Goal: Task Accomplishment & Management: Use online tool/utility

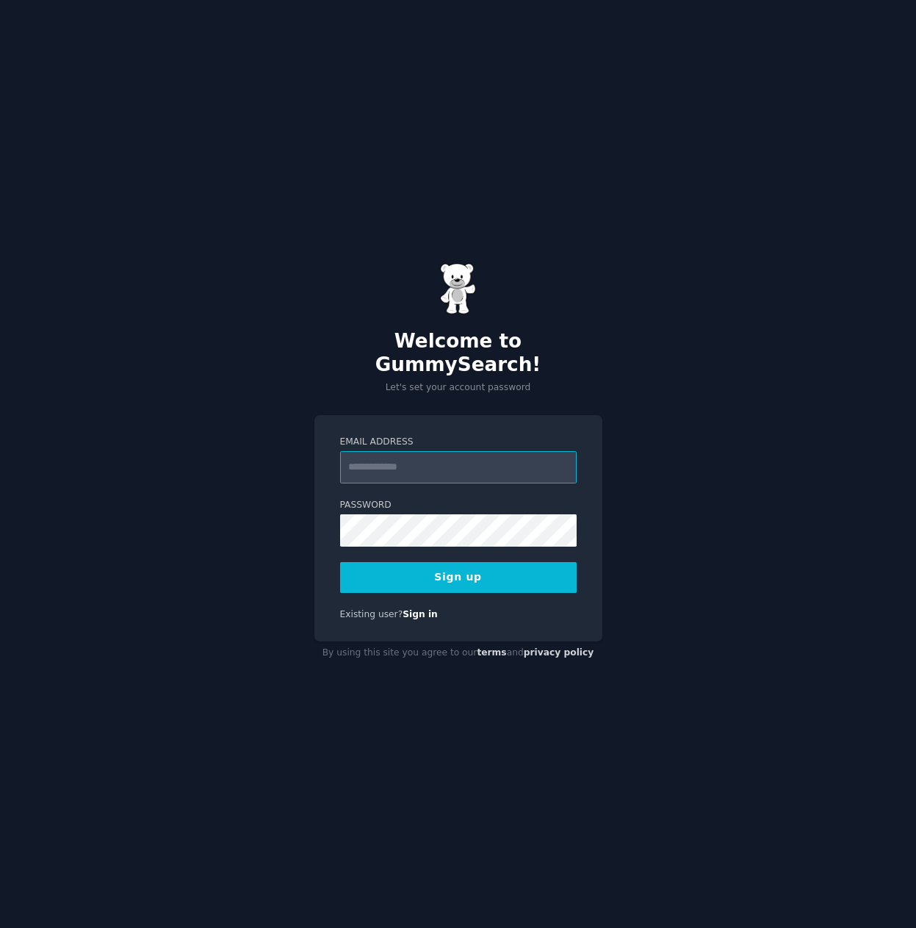
click at [406, 467] on input "Email Address" at bounding box center [458, 467] width 237 height 32
click at [398, 454] on input "Email Address" at bounding box center [458, 467] width 237 height 32
type input "**********"
click at [340, 562] on button "Sign up" at bounding box center [458, 577] width 237 height 31
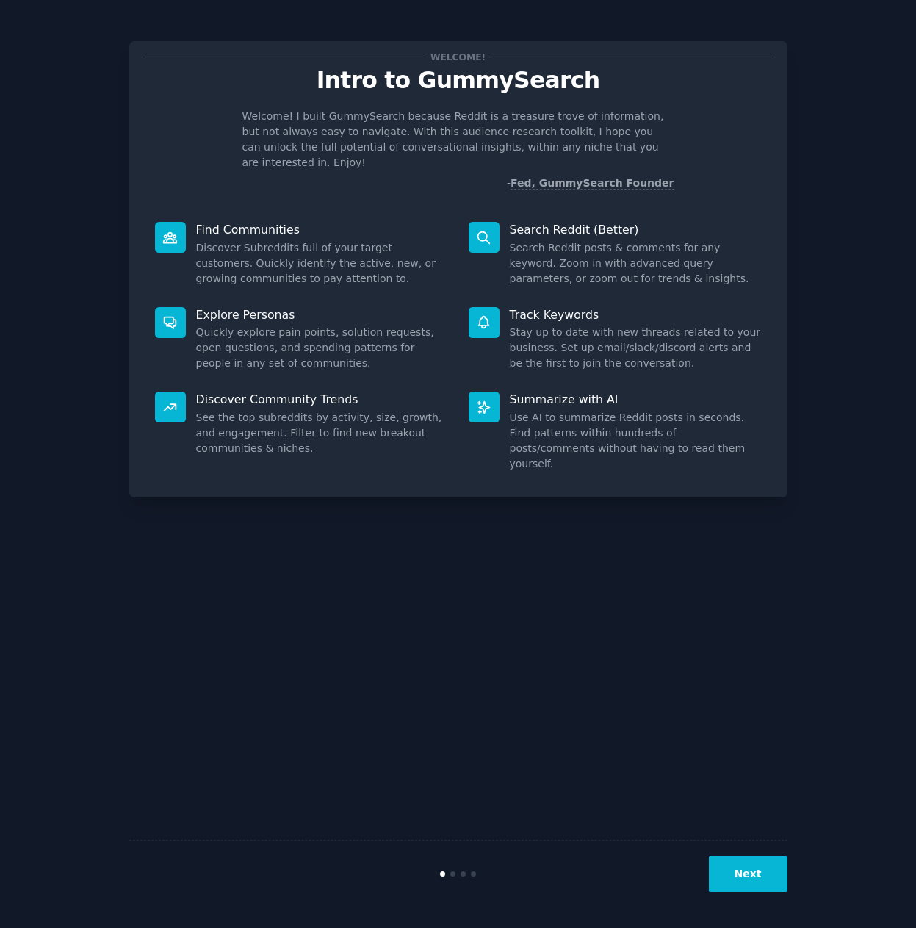
click at [760, 868] on button "Next" at bounding box center [748, 874] width 79 height 36
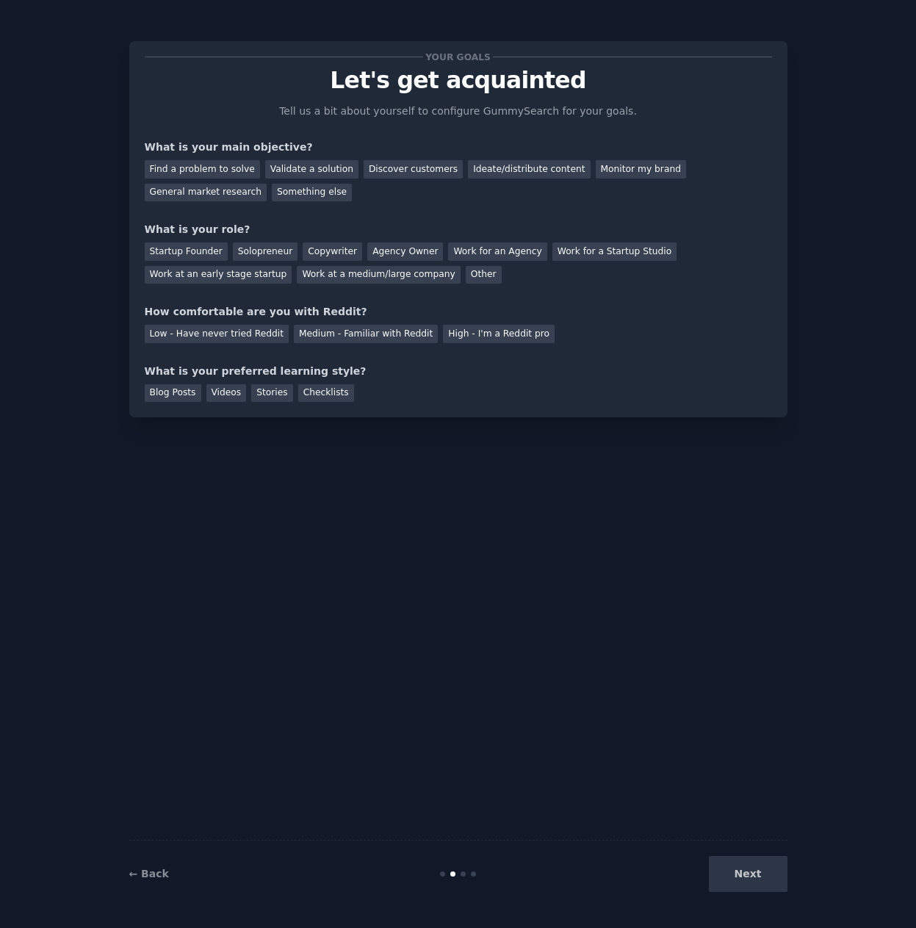
click at [760, 868] on div "Next" at bounding box center [678, 874] width 220 height 36
click at [190, 174] on div "Find a problem to solve" at bounding box center [202, 169] width 115 height 18
click at [297, 277] on div "Work at a medium/large company" at bounding box center [378, 275] width 163 height 18
click at [226, 338] on div "Low - Have never tried Reddit" at bounding box center [217, 334] width 144 height 18
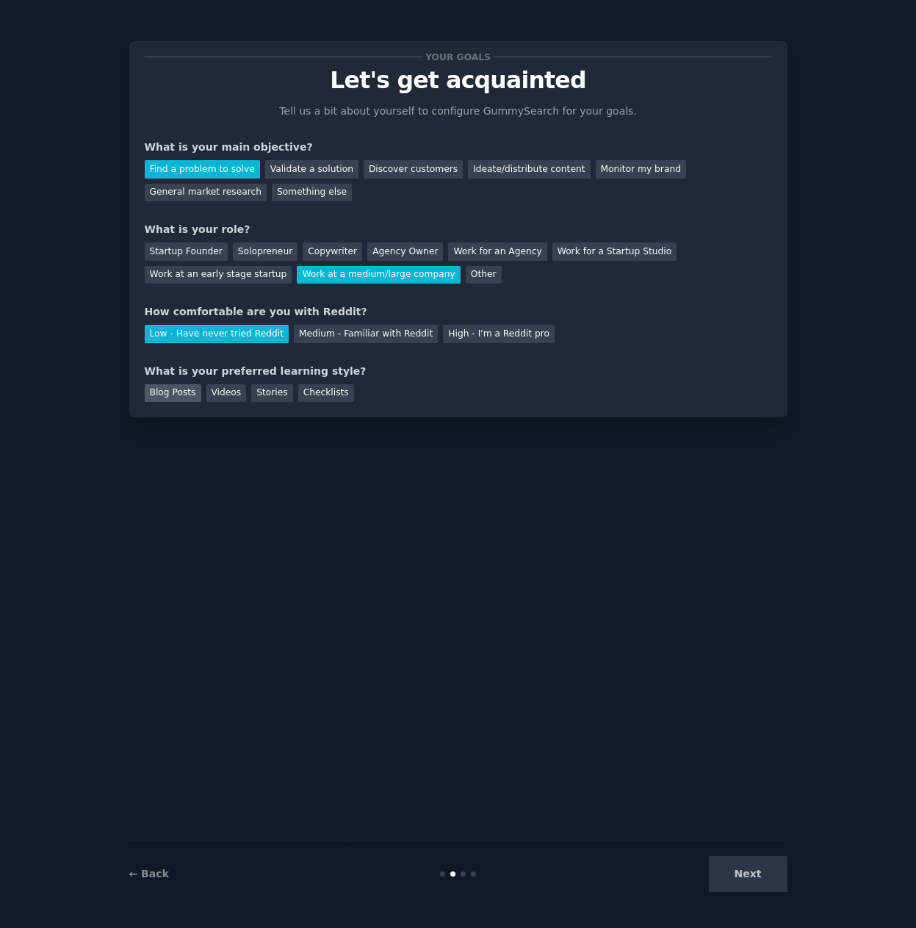
click at [162, 392] on div "Blog Posts" at bounding box center [173, 393] width 57 height 18
click at [181, 395] on div "Blog Posts" at bounding box center [173, 393] width 57 height 18
click at [327, 389] on div "Checklists" at bounding box center [326, 393] width 56 height 18
click at [734, 876] on button "Next" at bounding box center [748, 874] width 79 height 36
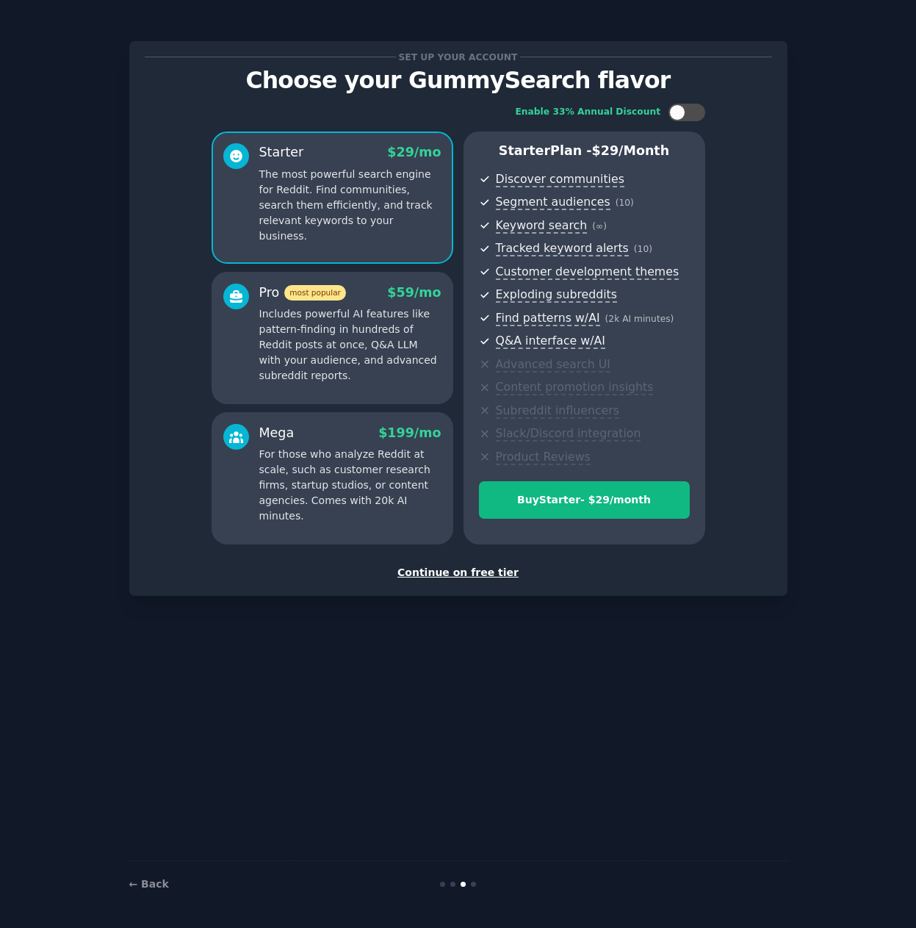
click at [460, 575] on div "Continue on free tier" at bounding box center [458, 572] width 627 height 15
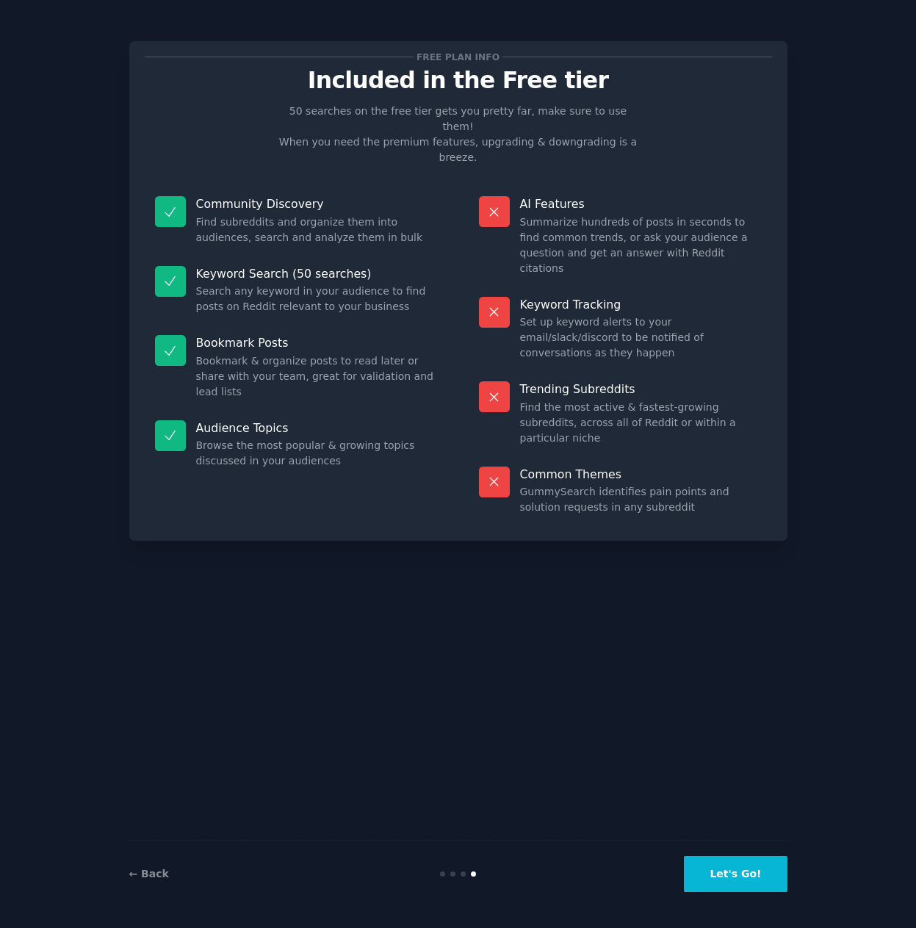
click at [732, 870] on button "Let's Go!" at bounding box center [735, 874] width 103 height 36
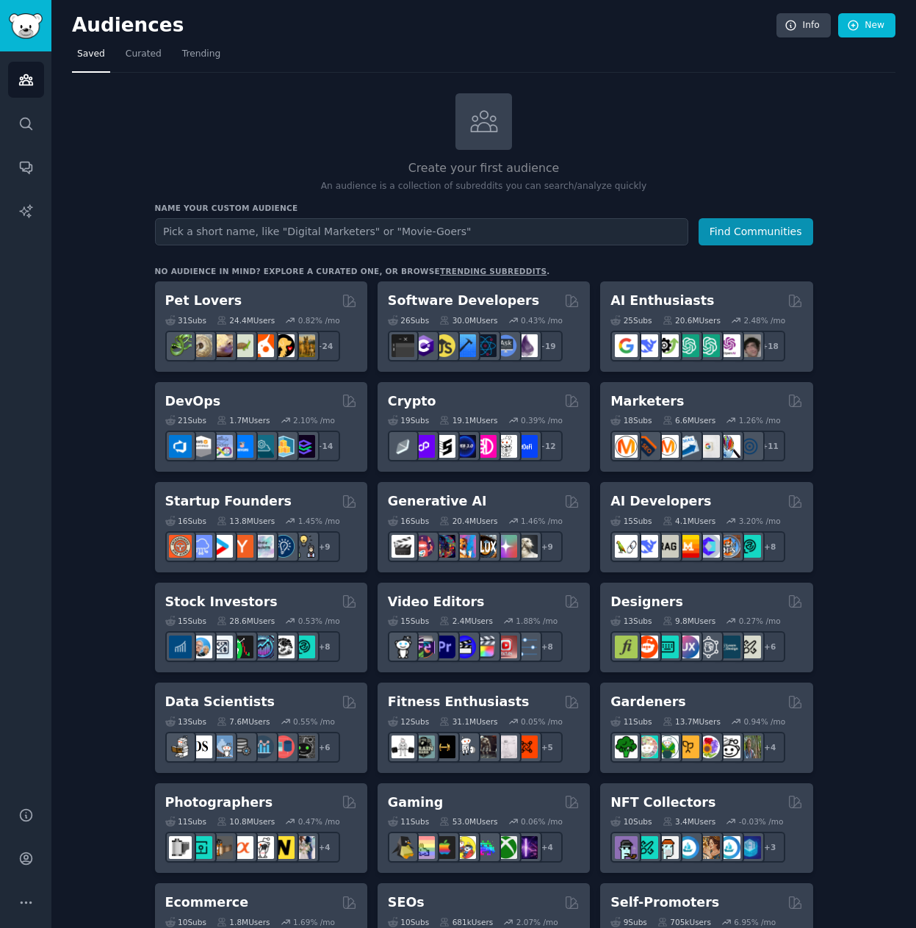
click at [224, 230] on input "text" at bounding box center [421, 231] width 533 height 27
type input "franchising"
click at [699, 218] on button "Find Communities" at bounding box center [756, 231] width 115 height 27
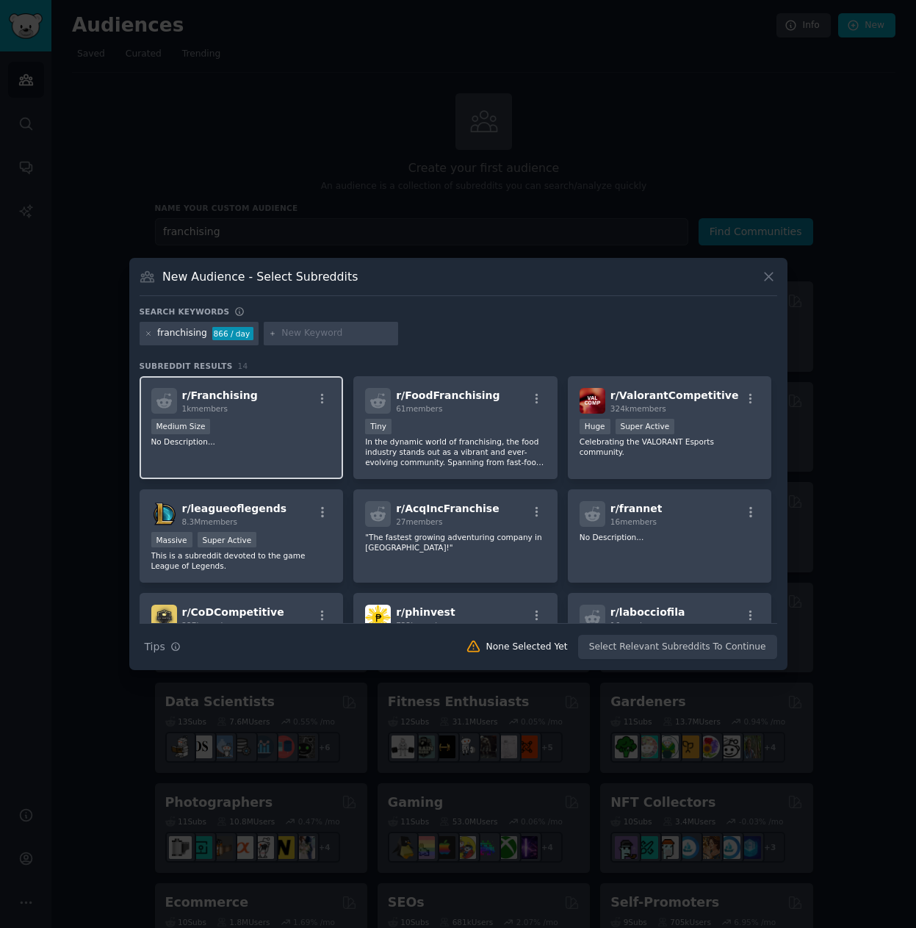
click at [259, 448] on div "r/ Franchising 1k members Medium Size No Description..." at bounding box center [242, 428] width 204 height 104
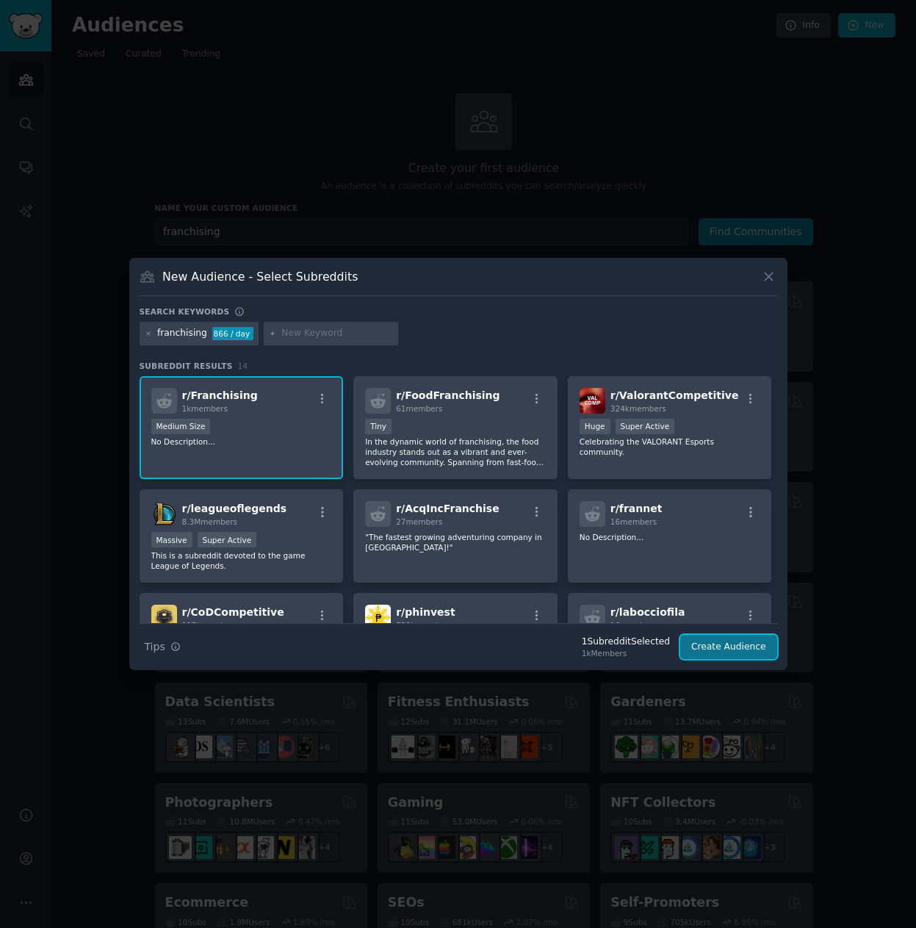
click at [757, 651] on button "Create Audience" at bounding box center [728, 647] width 97 height 25
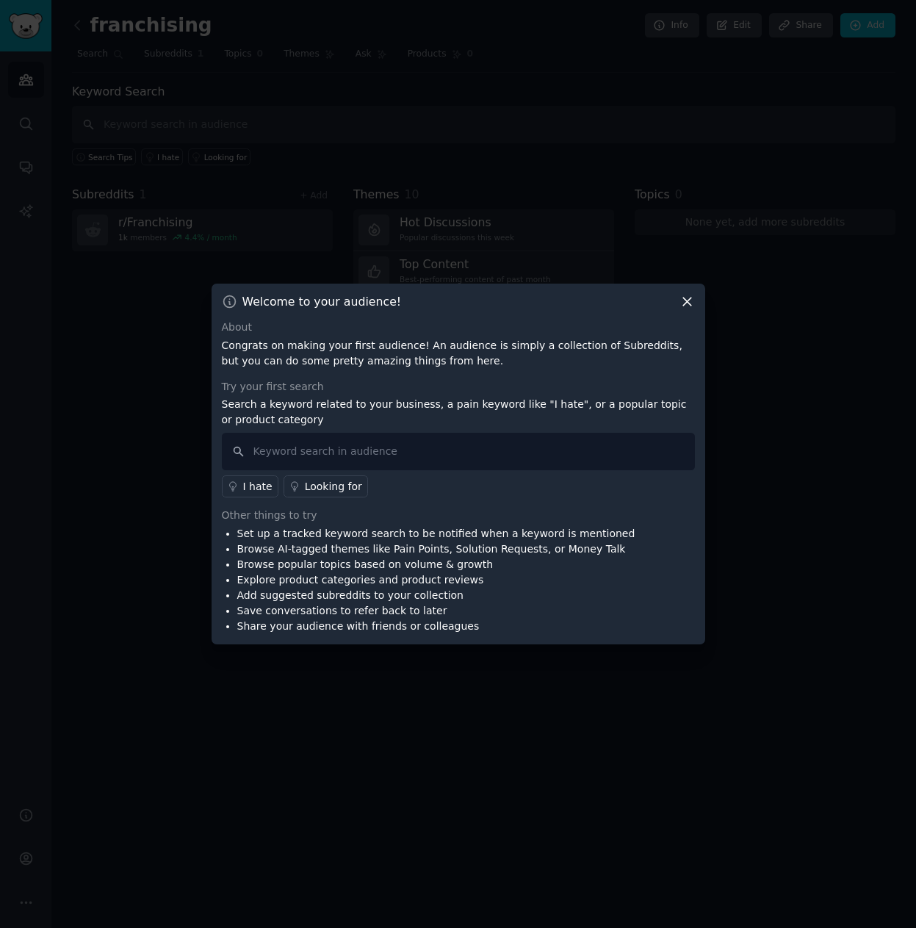
click at [683, 298] on icon at bounding box center [687, 302] width 8 height 8
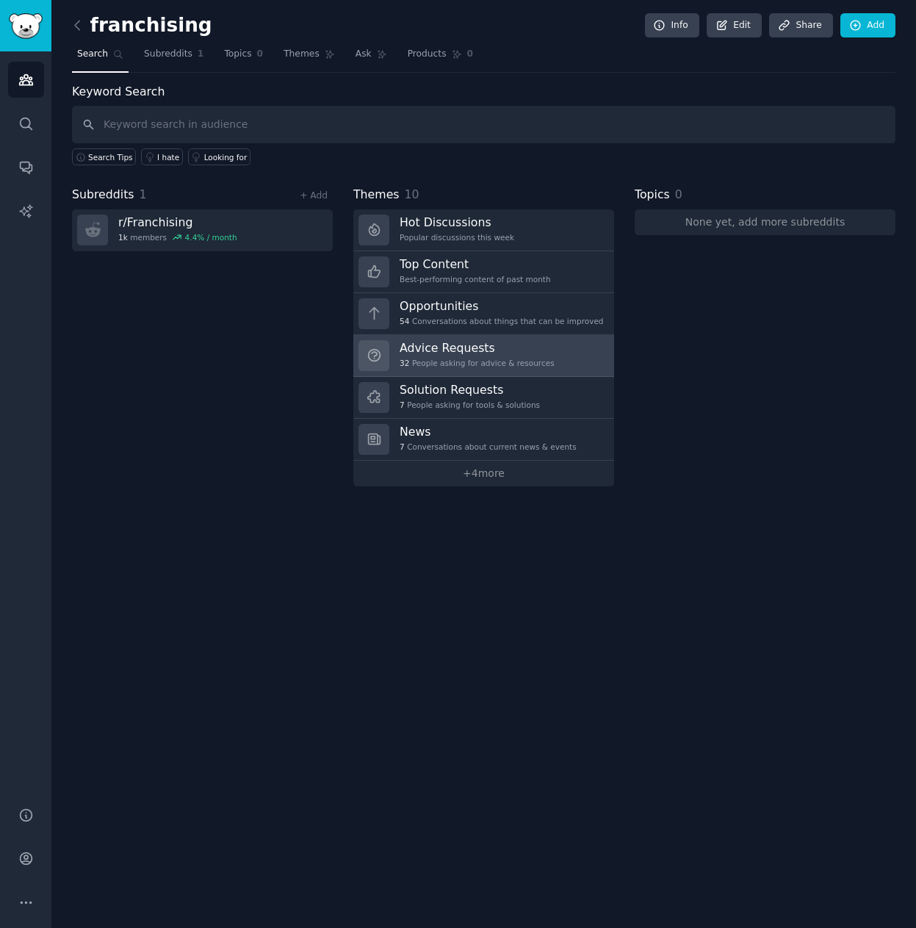
click at [514, 345] on h3 "Advice Requests" at bounding box center [477, 347] width 155 height 15
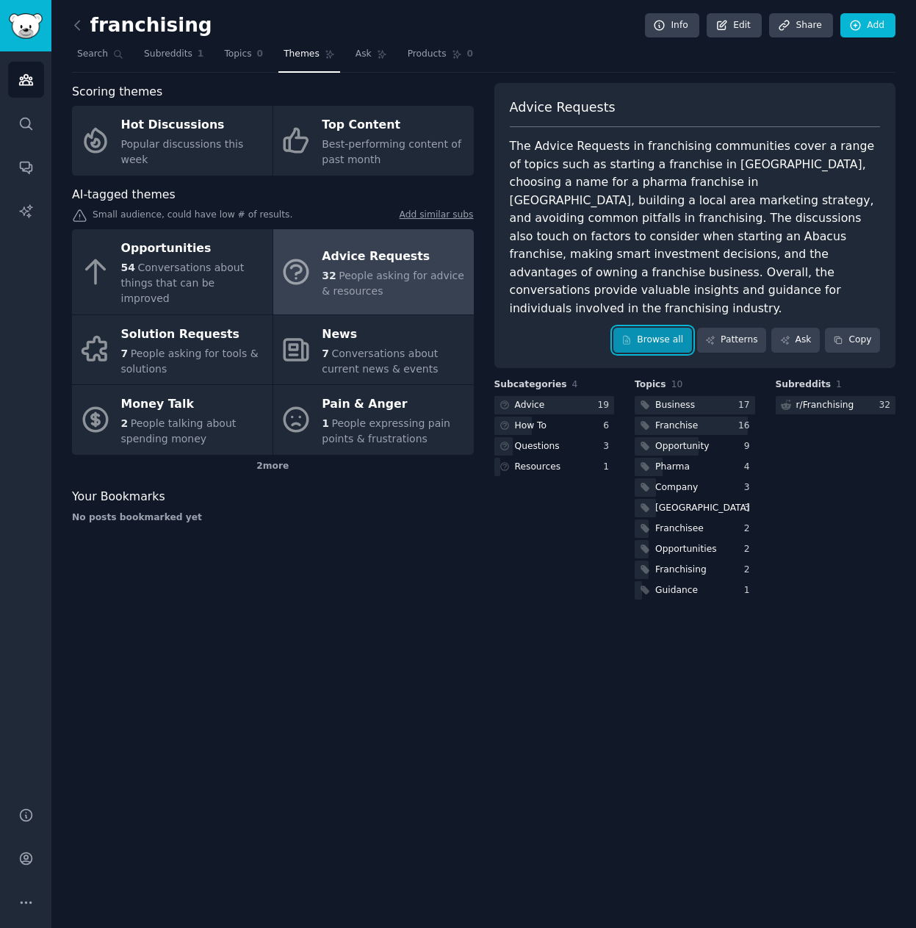
click at [662, 328] on link "Browse all" at bounding box center [652, 340] width 79 height 25
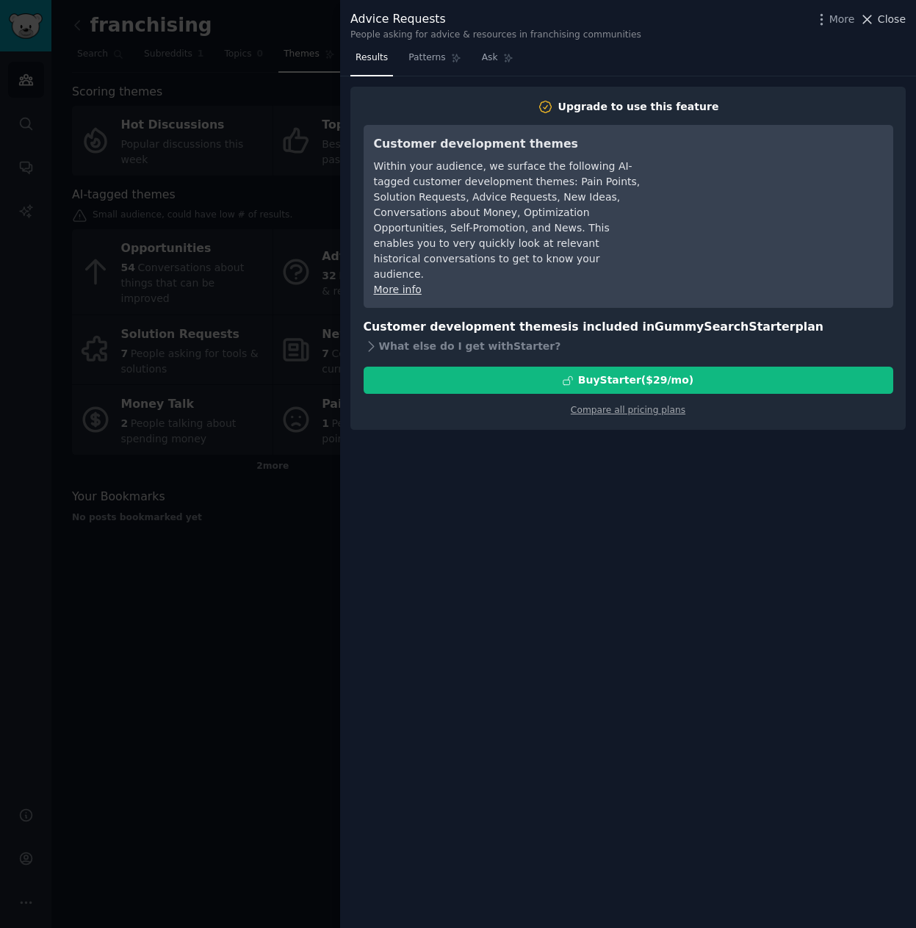
click at [884, 21] on span "Close" at bounding box center [892, 19] width 28 height 15
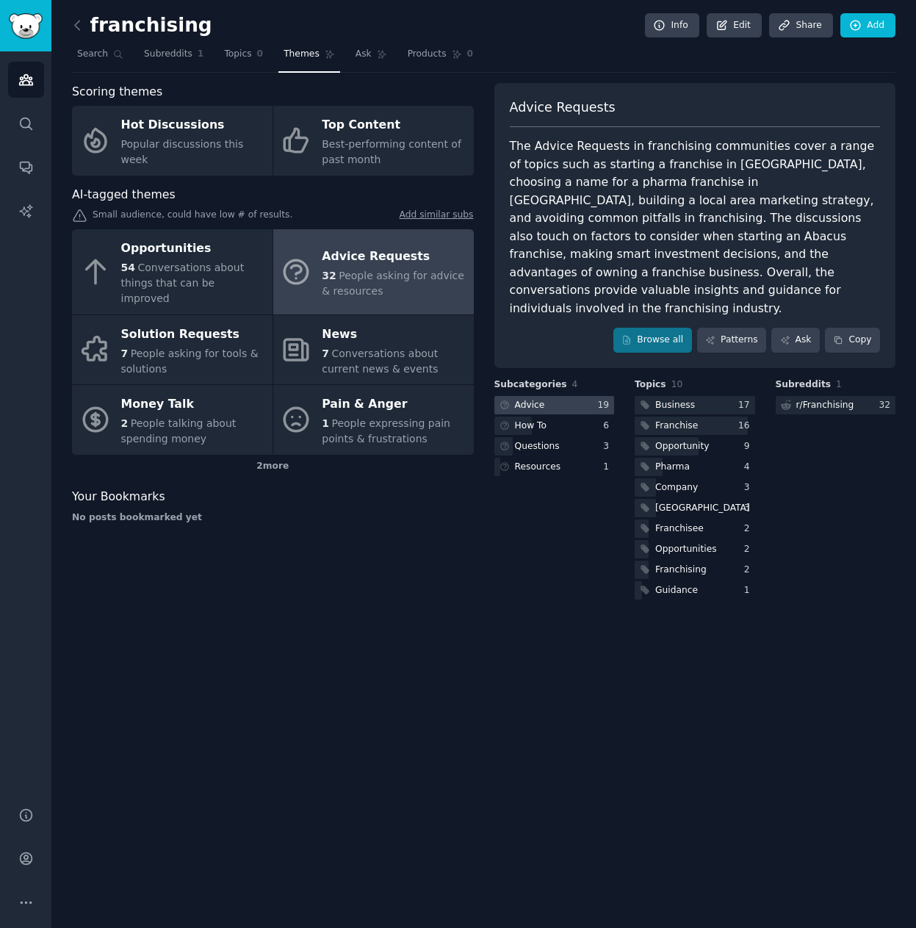
click at [540, 399] on div "Advice" at bounding box center [530, 405] width 30 height 13
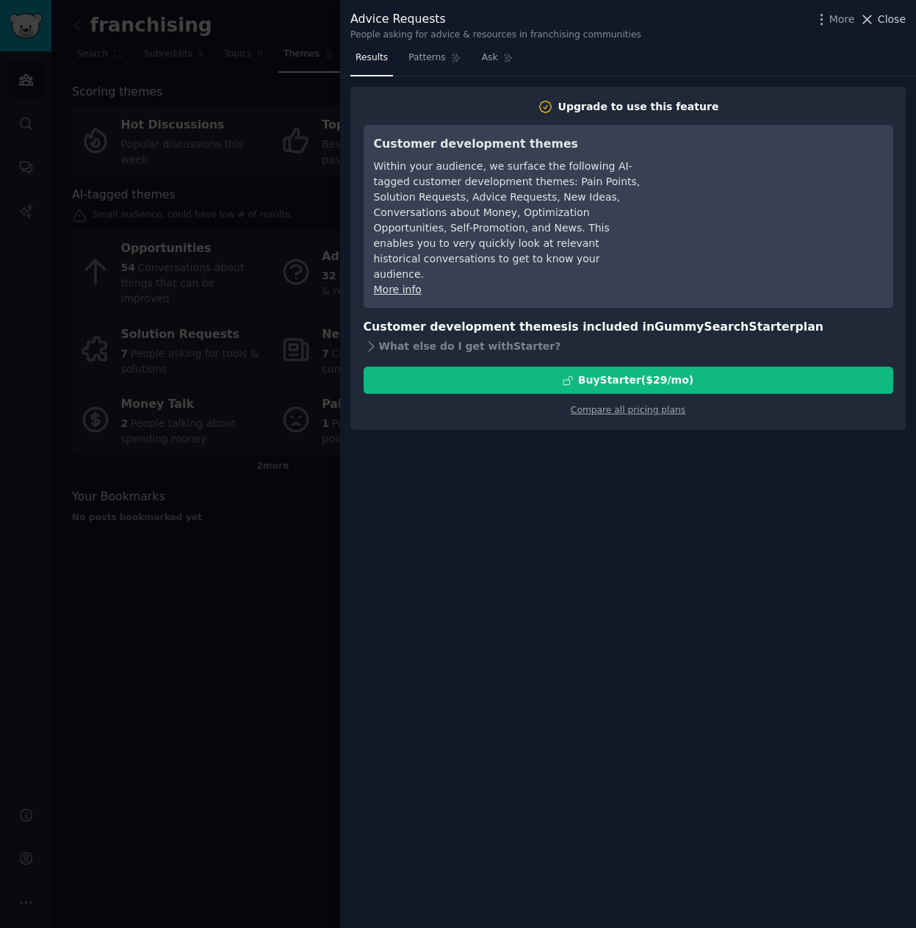
click at [882, 14] on span "Close" at bounding box center [892, 19] width 28 height 15
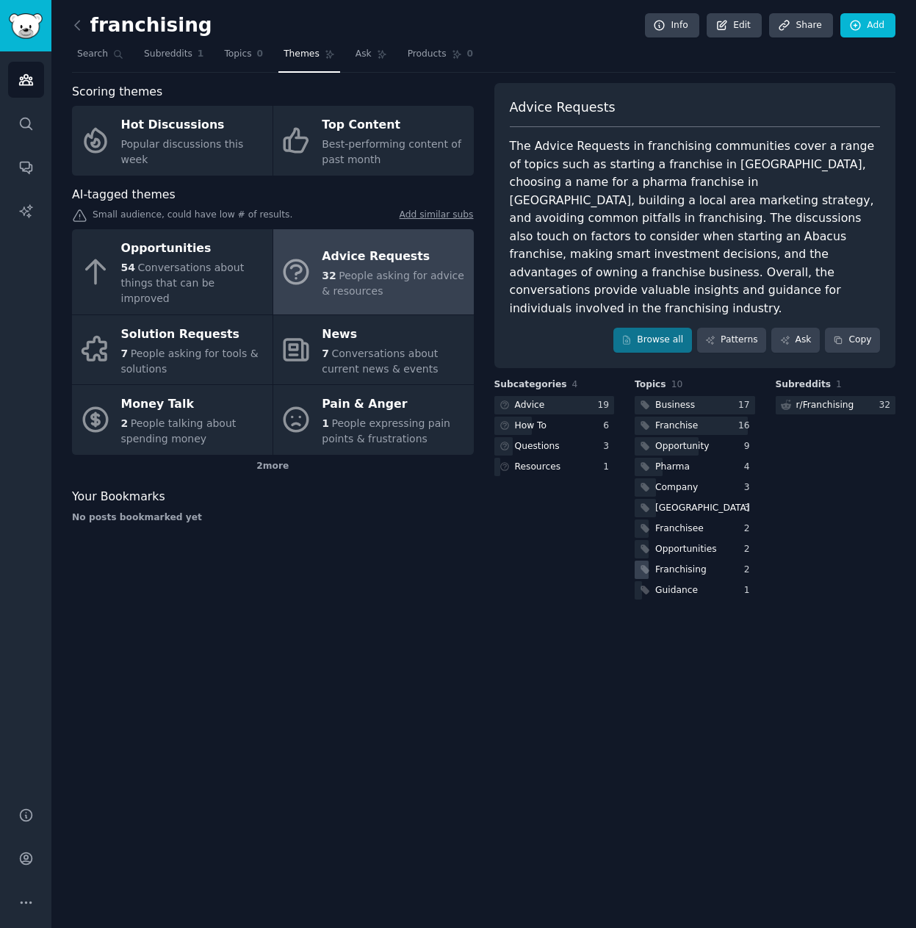
click at [663, 563] on div "Franchising" at bounding box center [680, 569] width 51 height 13
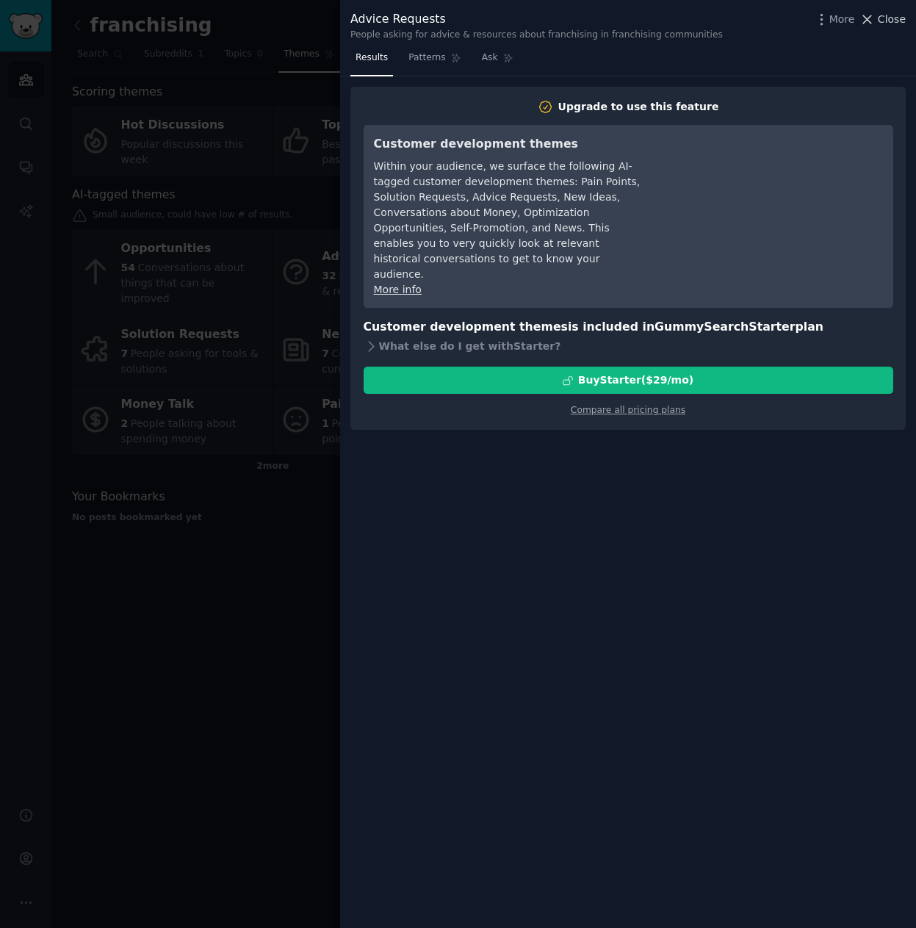
click at [881, 18] on span "Close" at bounding box center [892, 19] width 28 height 15
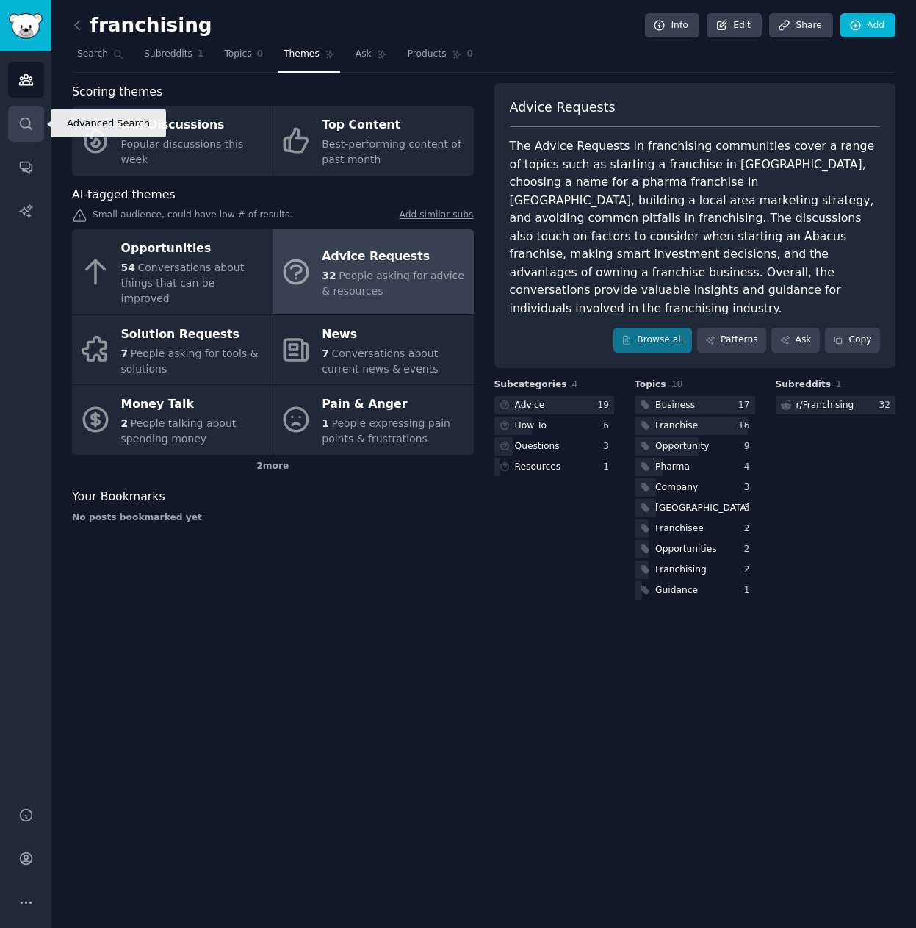
click at [19, 124] on icon "Sidebar" at bounding box center [25, 123] width 15 height 15
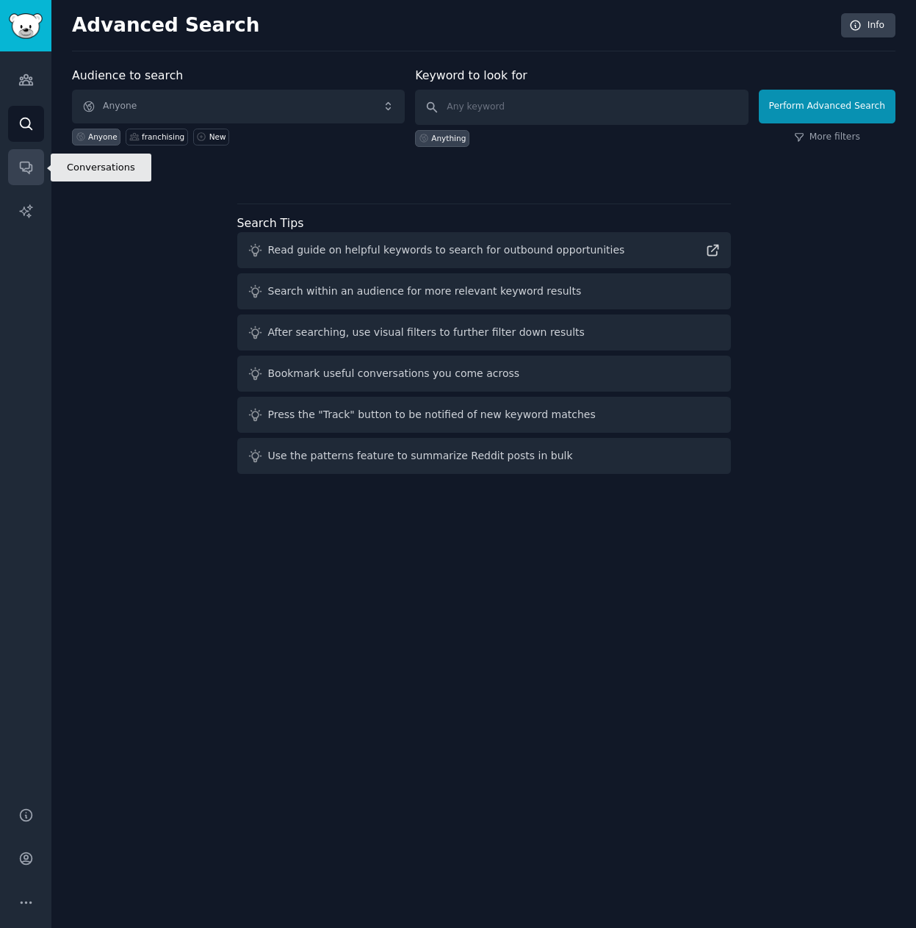
click at [38, 169] on link "Conversations" at bounding box center [26, 167] width 36 height 36
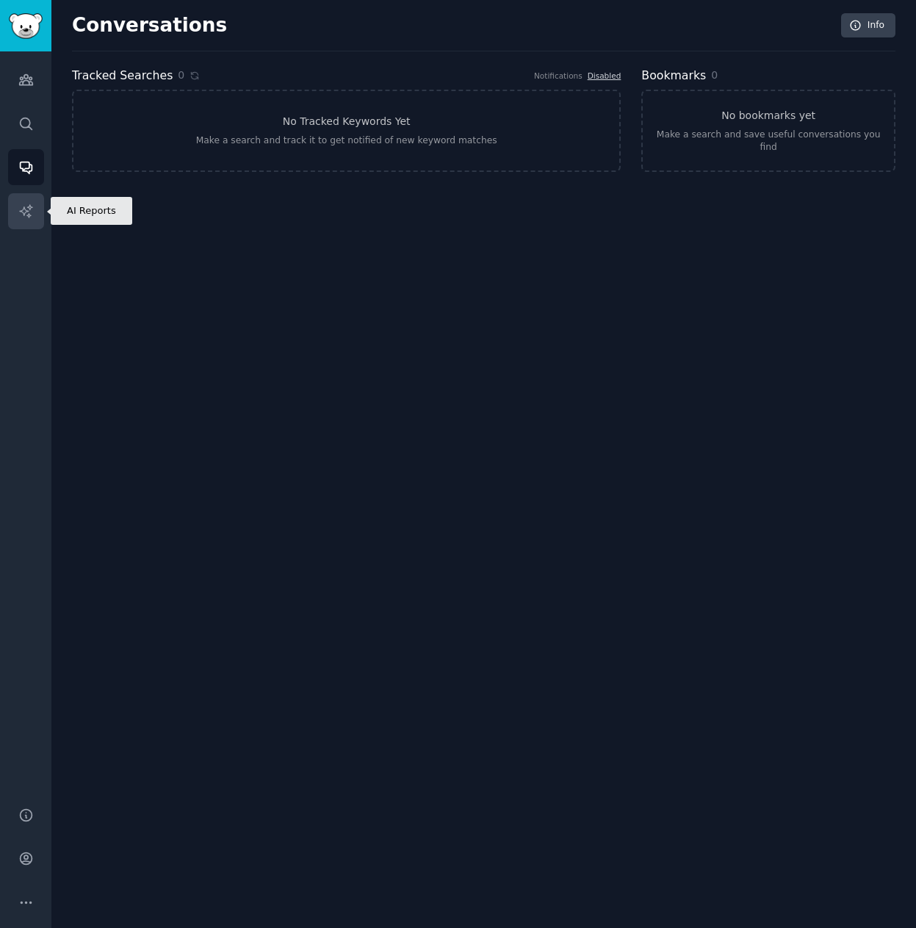
click at [33, 206] on icon "Sidebar" at bounding box center [25, 210] width 15 height 15
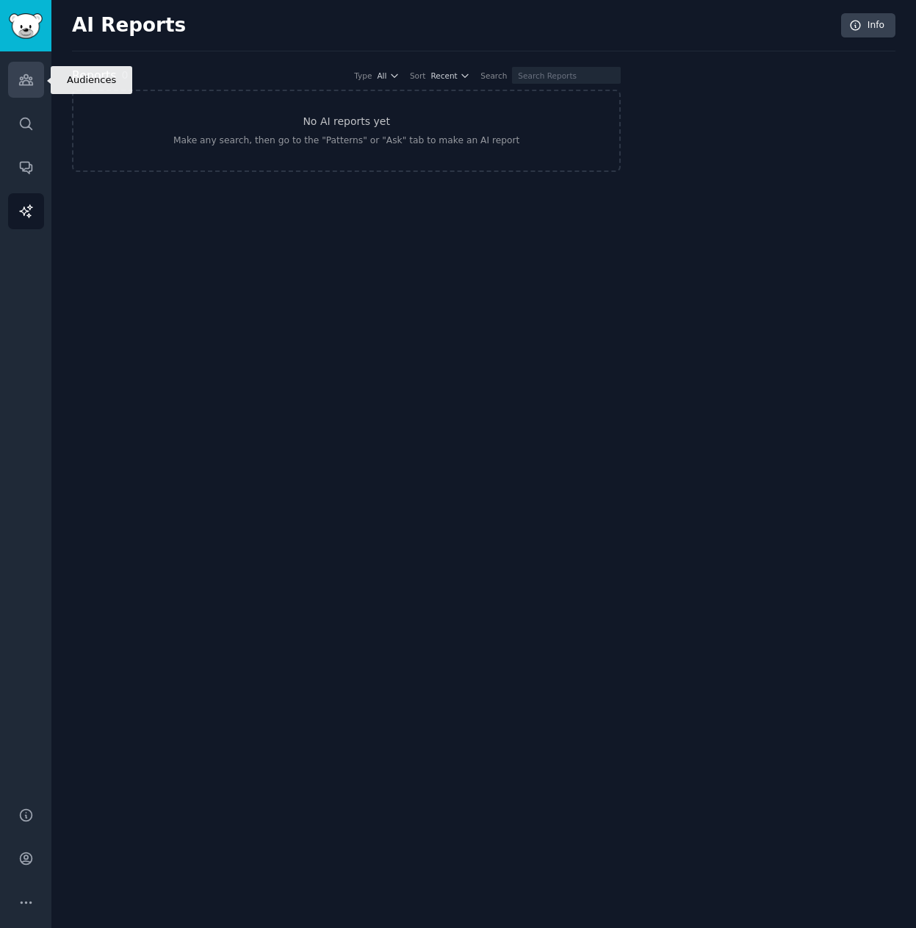
click at [35, 87] on link "Audiences" at bounding box center [26, 80] width 36 height 36
